Goal: Information Seeking & Learning: Learn about a topic

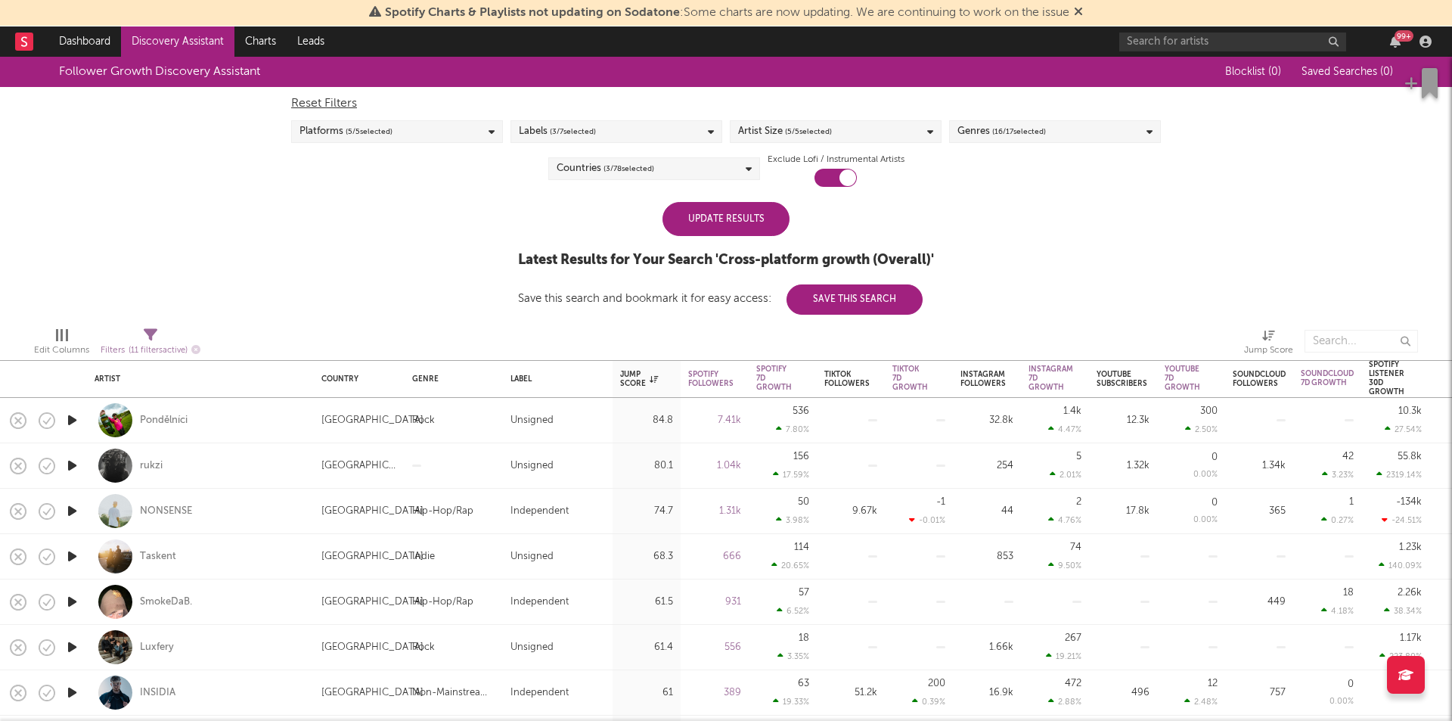
click at [688, 221] on div "Update Results" at bounding box center [726, 219] width 127 height 34
click at [763, 211] on div "Update Results" at bounding box center [726, 219] width 127 height 34
click at [720, 227] on div "Update Results" at bounding box center [726, 219] width 127 height 34
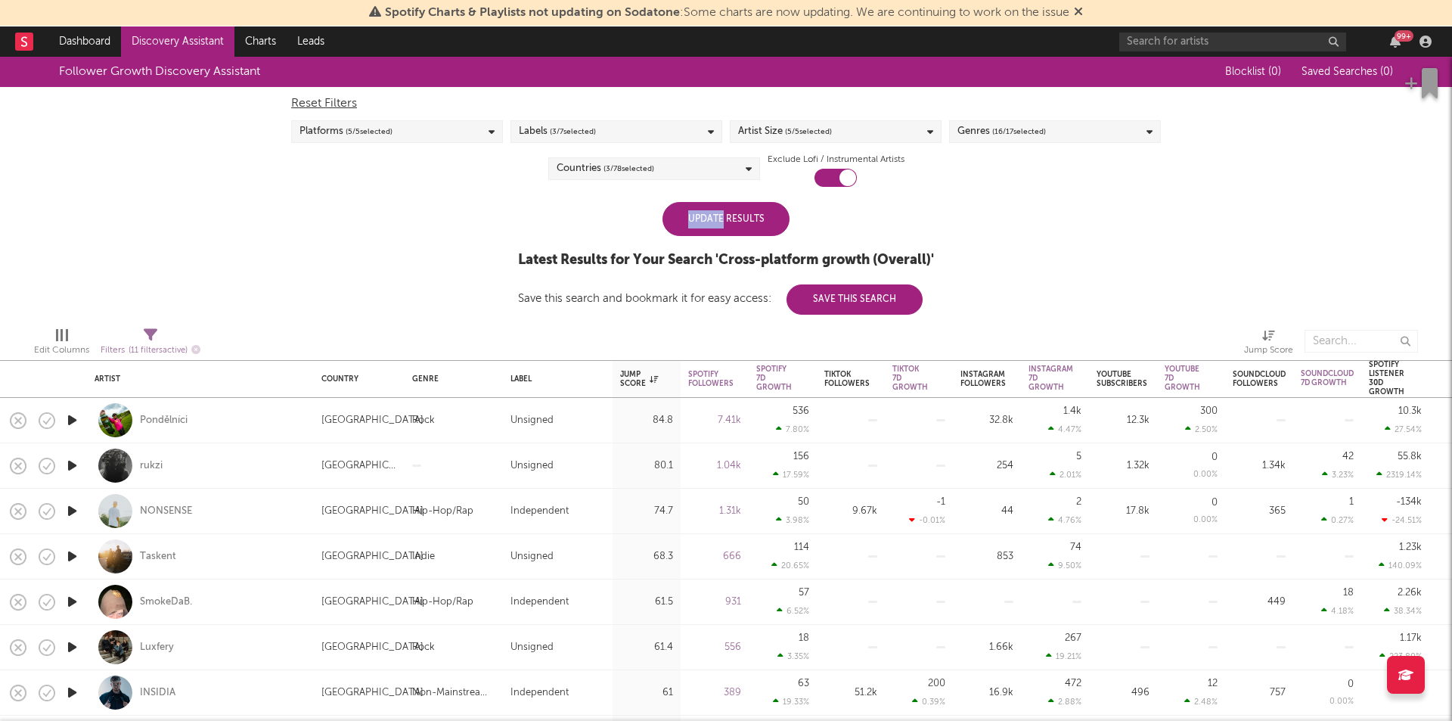
click at [720, 227] on div "Update Results" at bounding box center [726, 219] width 127 height 34
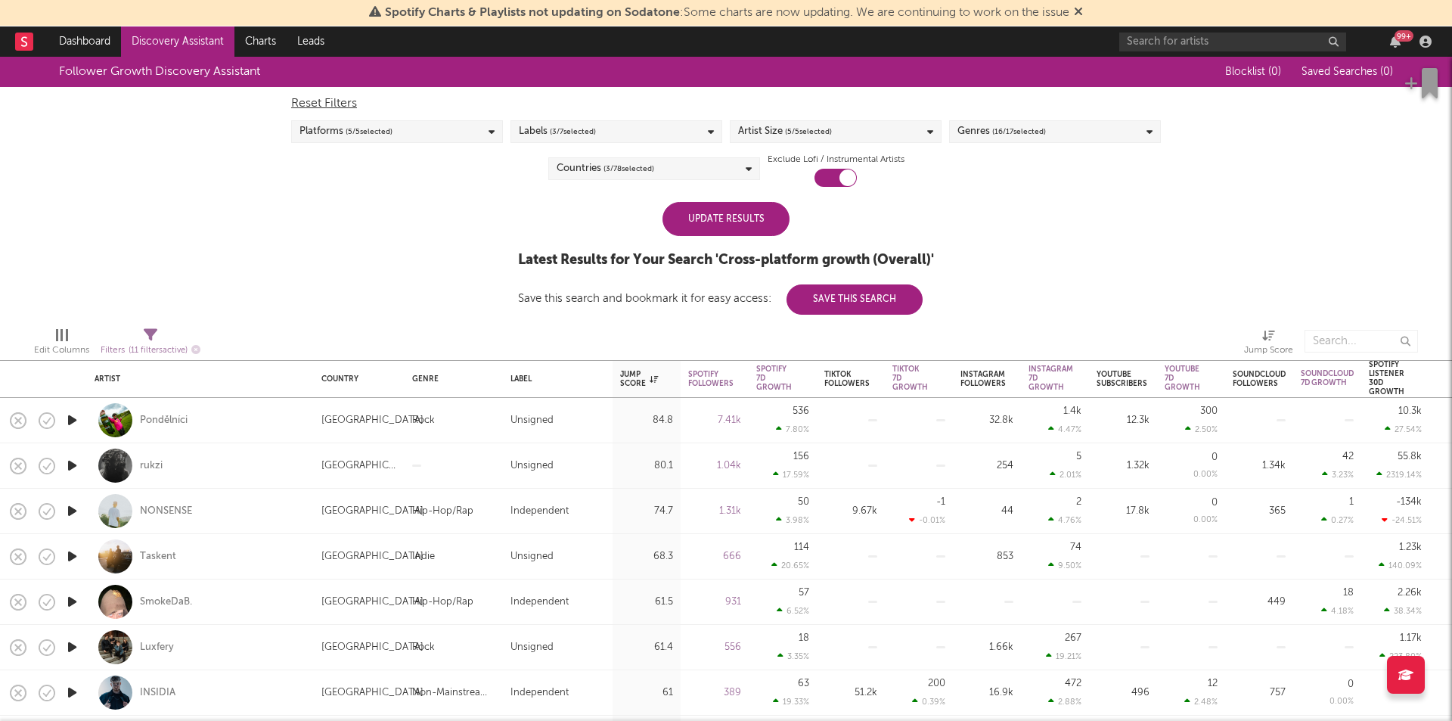
click at [694, 220] on div "Update Results" at bounding box center [726, 219] width 127 height 34
click at [95, 31] on link "Dashboard" at bounding box center [84, 41] width 73 height 30
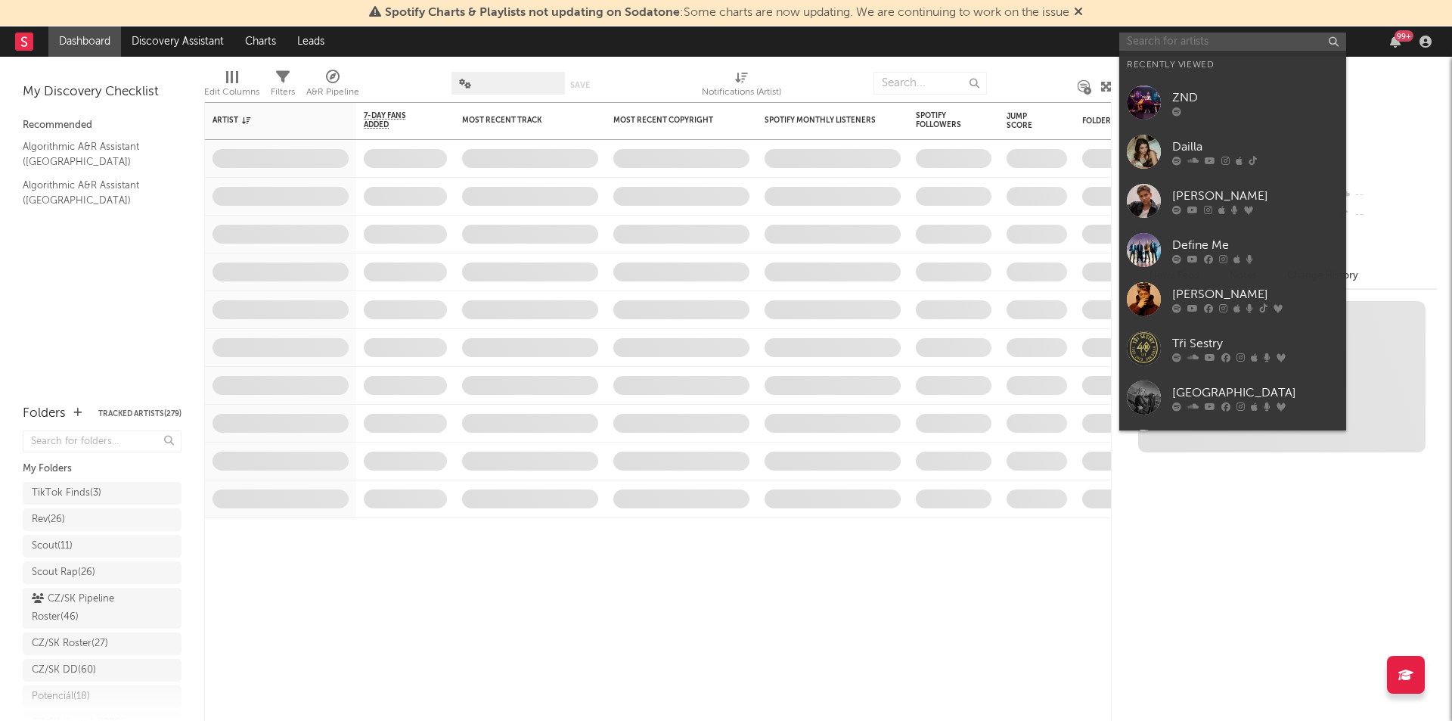
click at [1157, 45] on input "text" at bounding box center [1233, 42] width 227 height 19
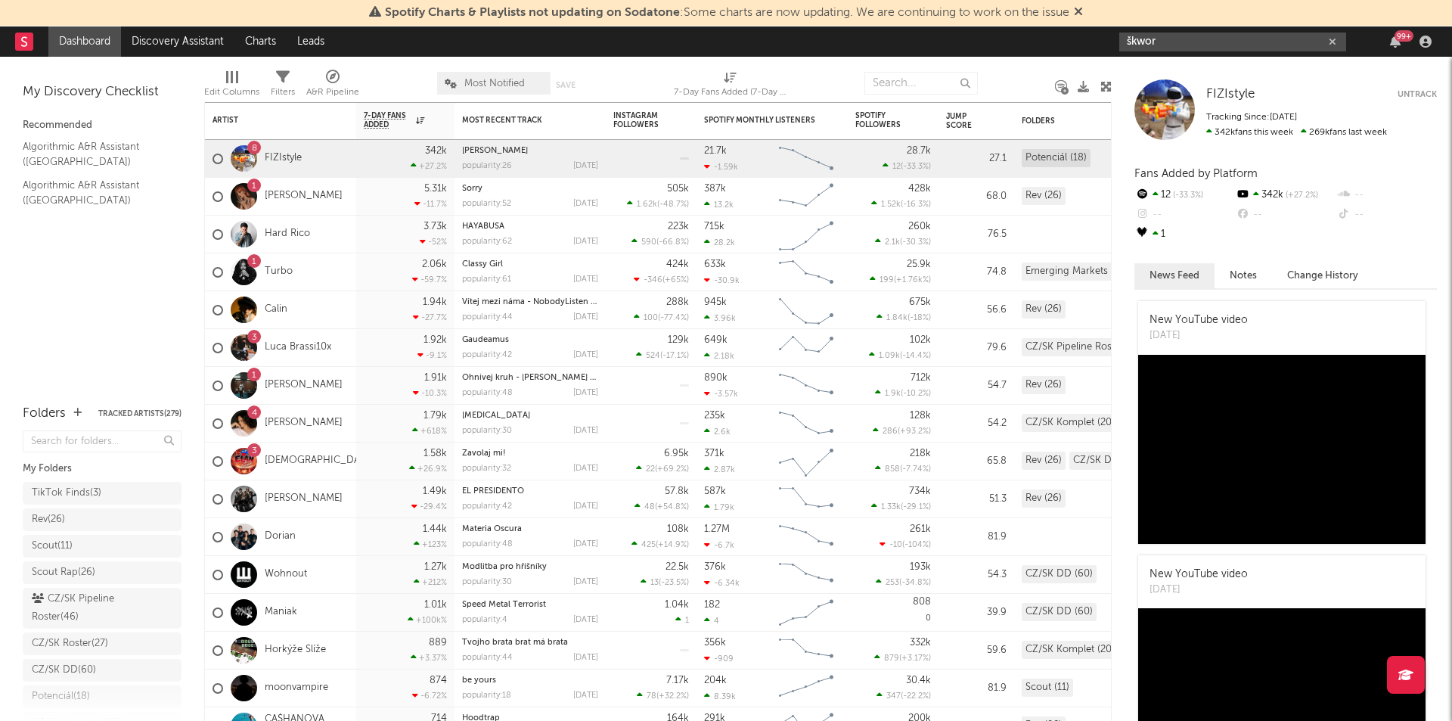
type input "škwor"
click at [1245, 45] on input "škwor" at bounding box center [1233, 42] width 227 height 19
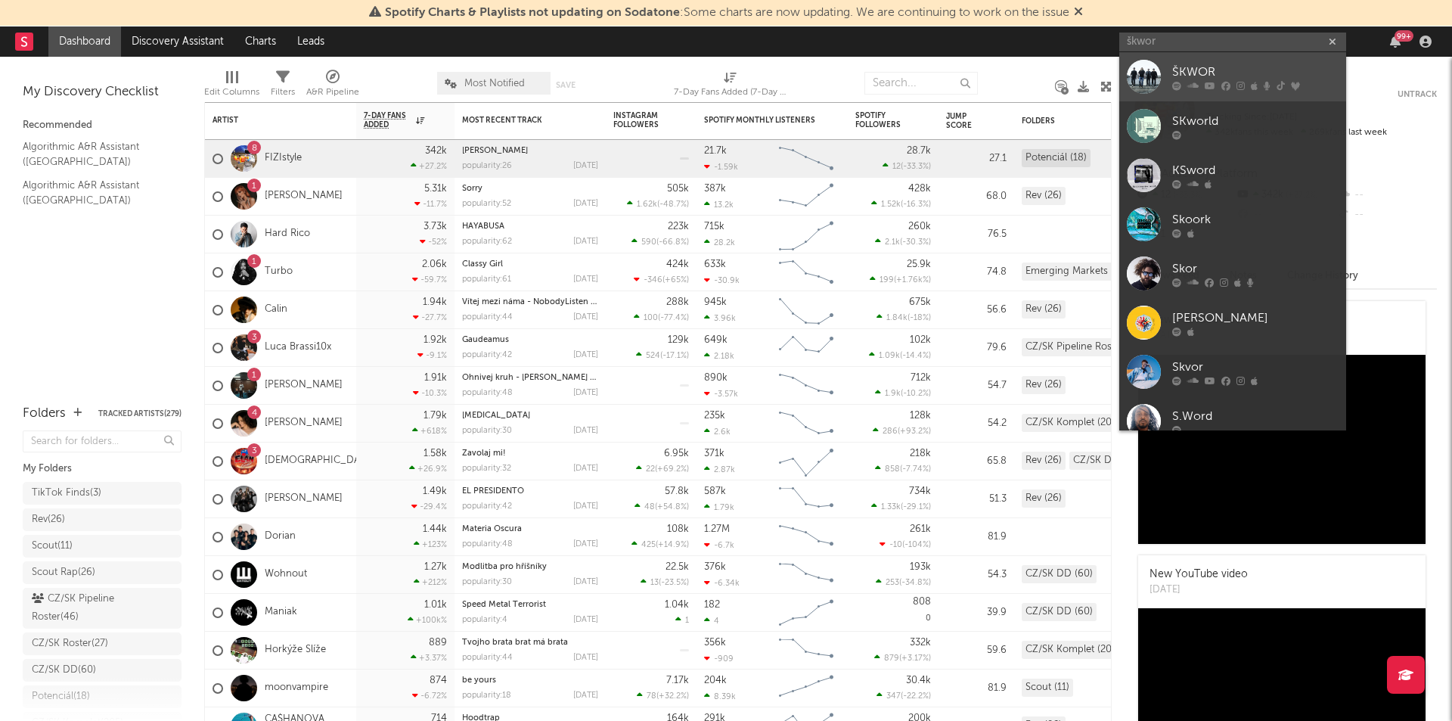
click at [1217, 70] on div "ŠKWOR" at bounding box center [1256, 72] width 166 height 18
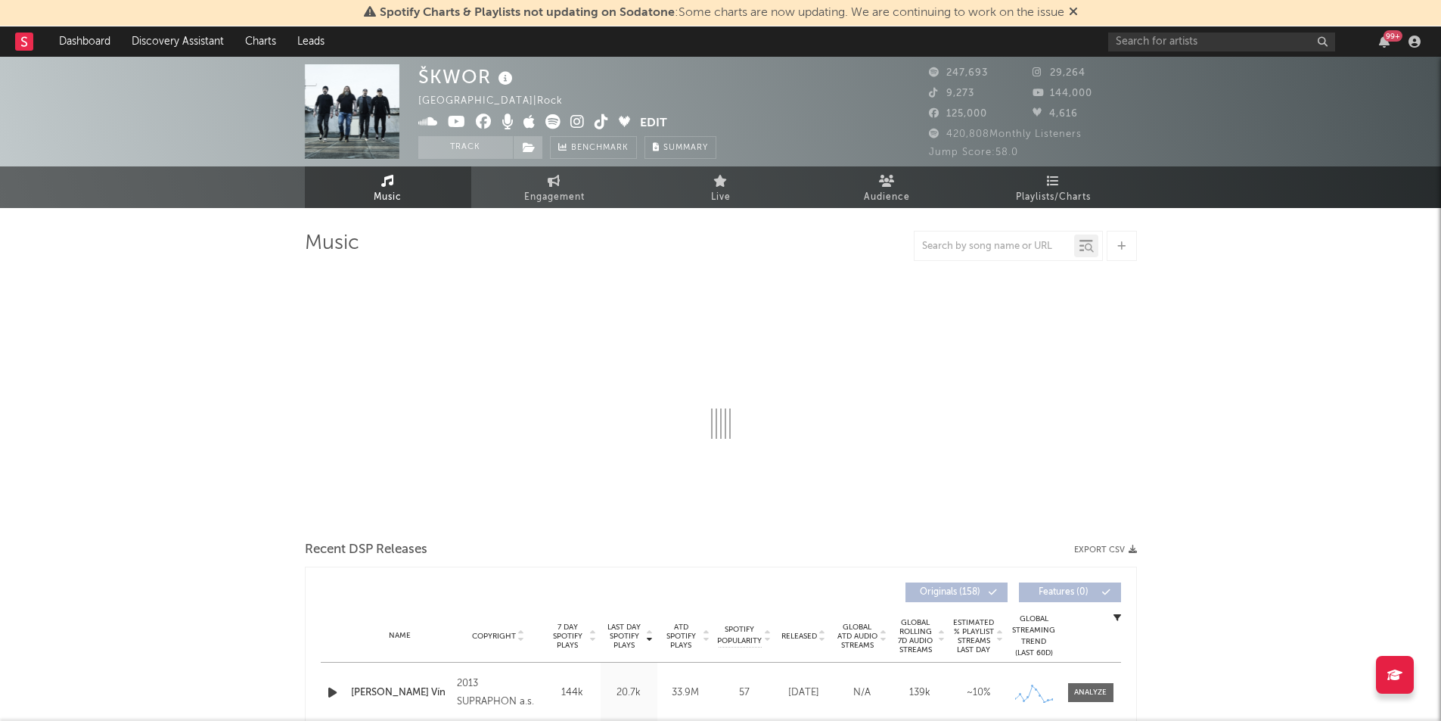
select select "6m"
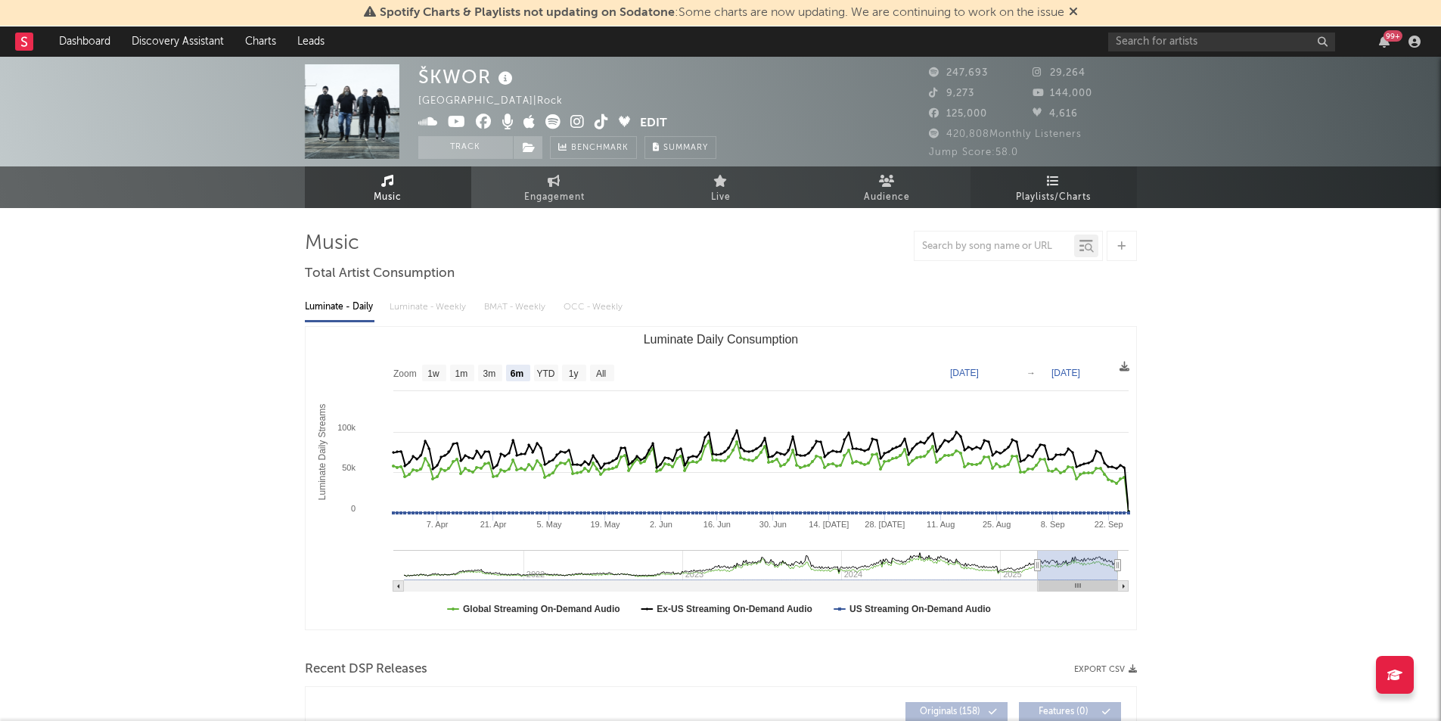
click at [1061, 193] on span "Playlists/Charts" at bounding box center [1053, 197] width 75 height 18
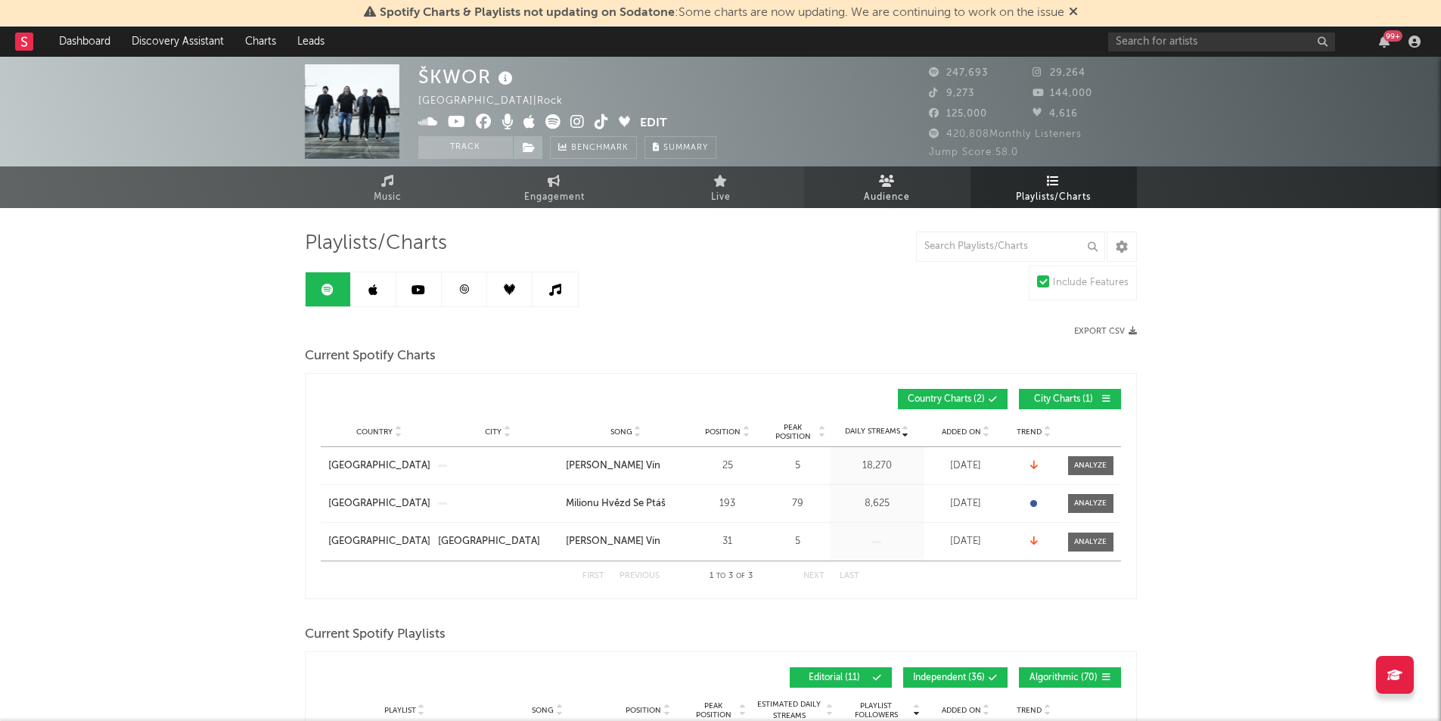
click at [932, 185] on link "Audience" at bounding box center [887, 187] width 166 height 42
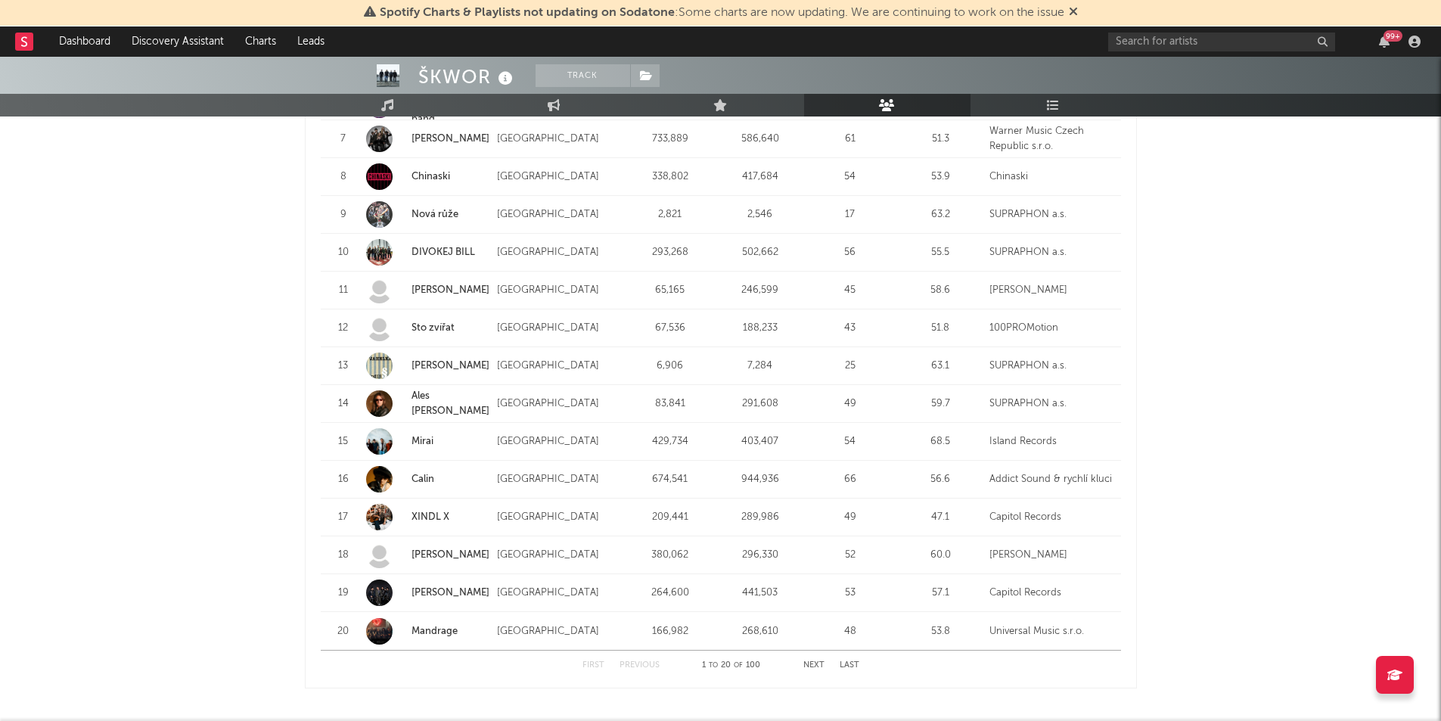
scroll to position [1758, 0]
click at [811, 669] on button "Next" at bounding box center [813, 665] width 21 height 8
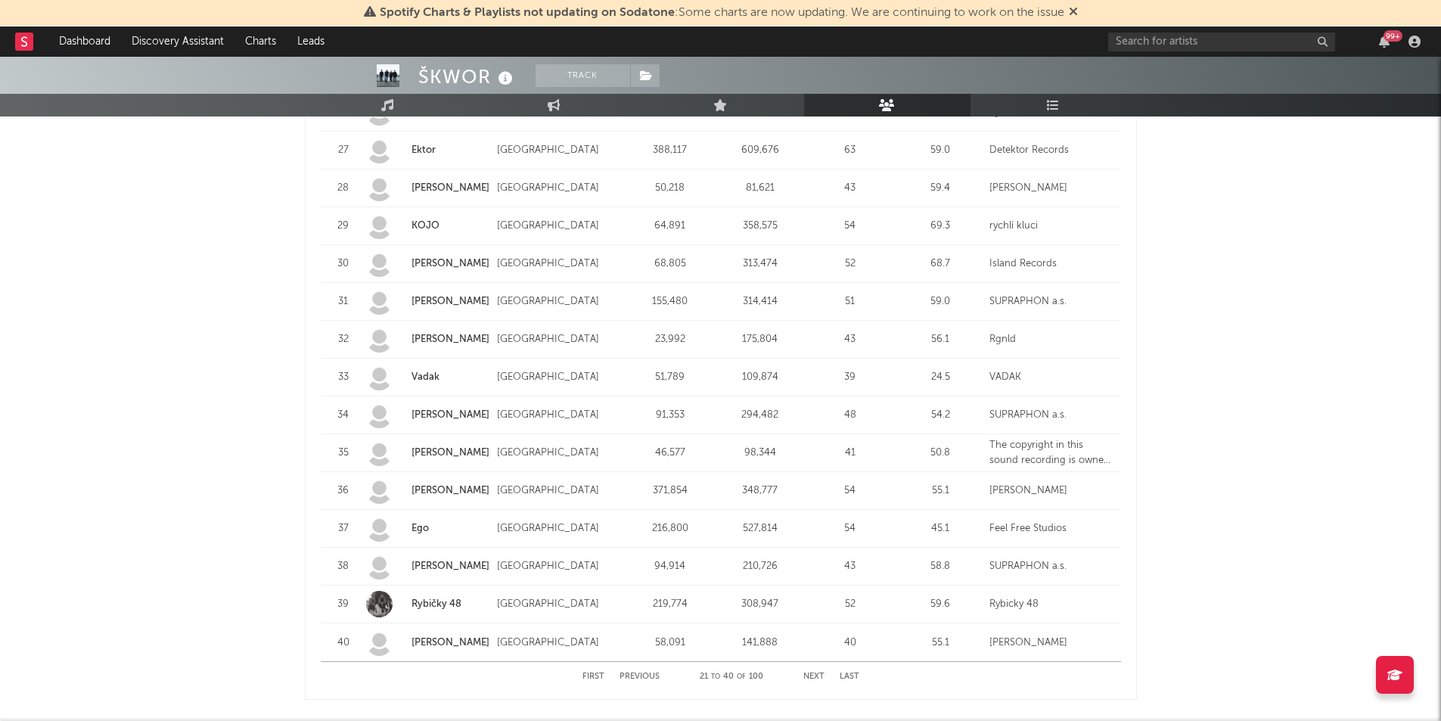
scroll to position [1747, 0]
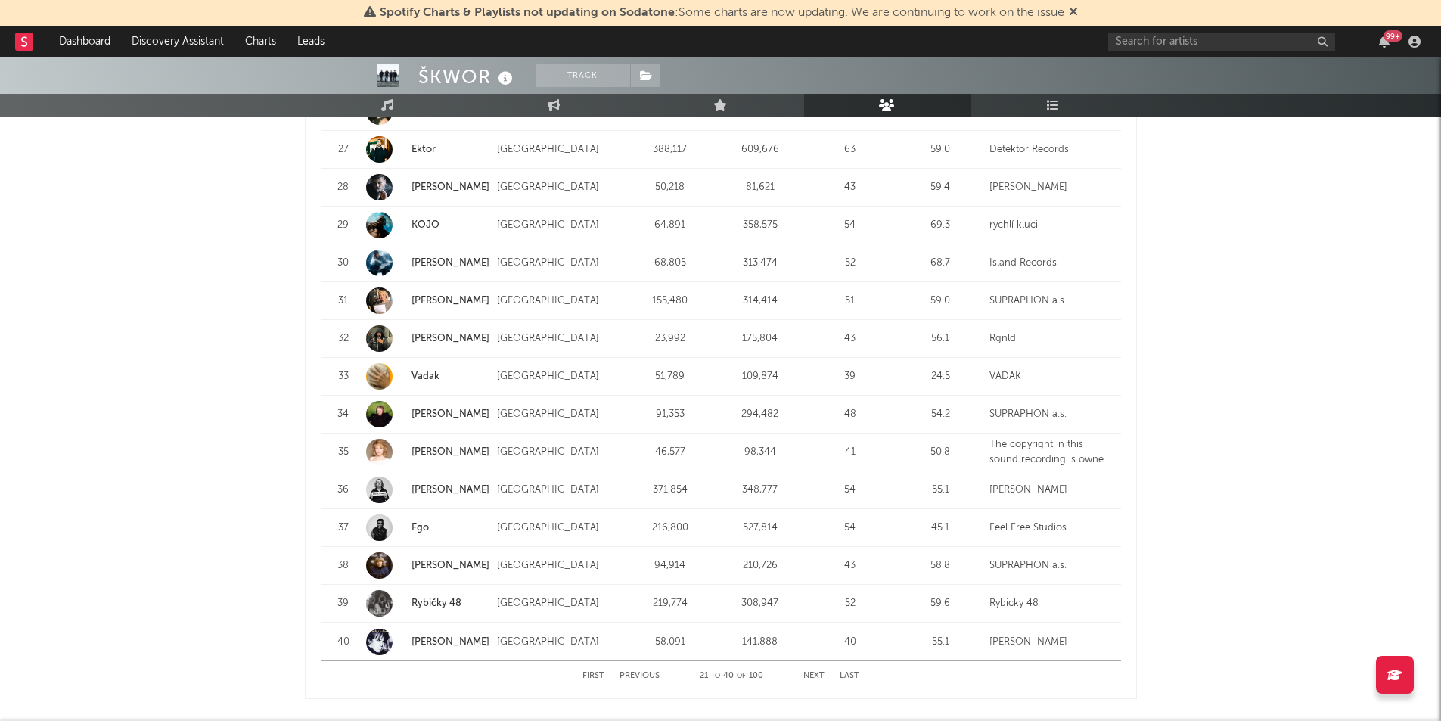
click at [824, 676] on button "Next" at bounding box center [813, 676] width 21 height 8
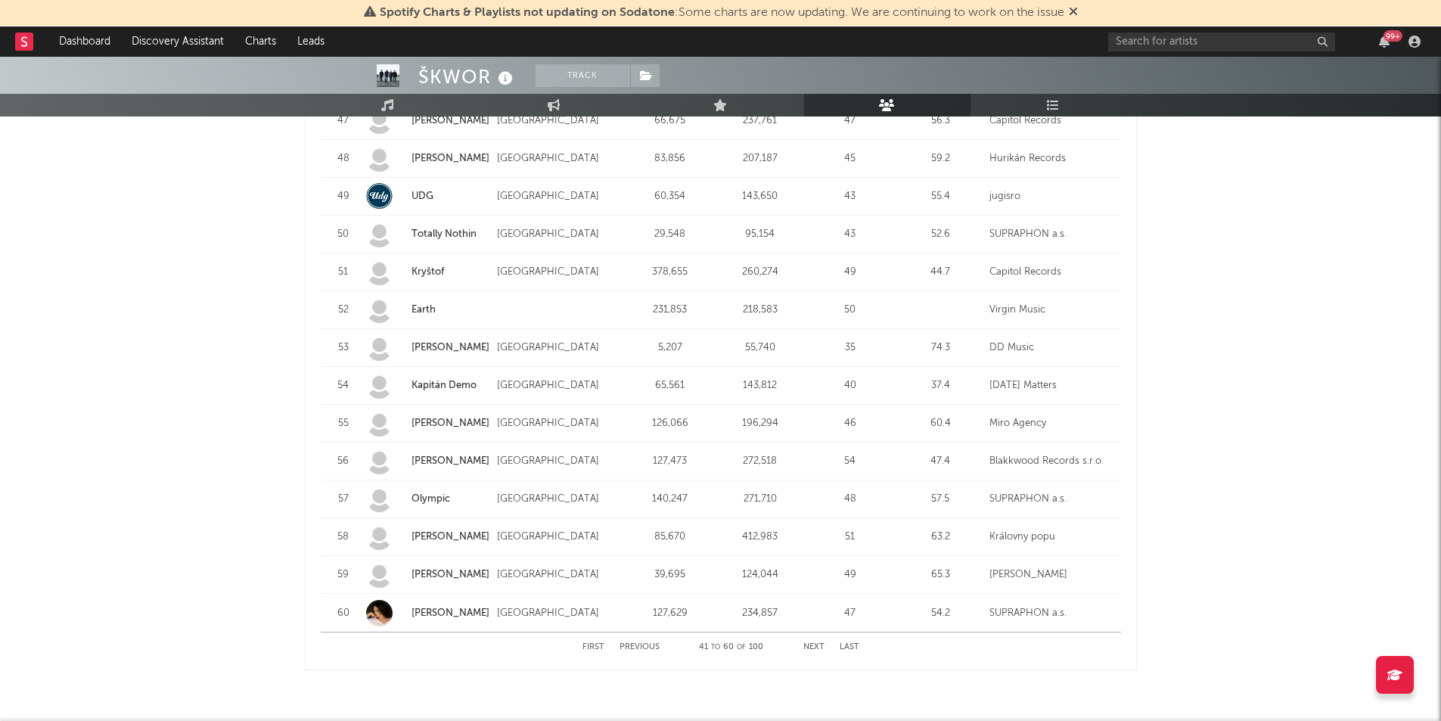
scroll to position [1777, 0]
